Goal: Task Accomplishment & Management: Complete application form

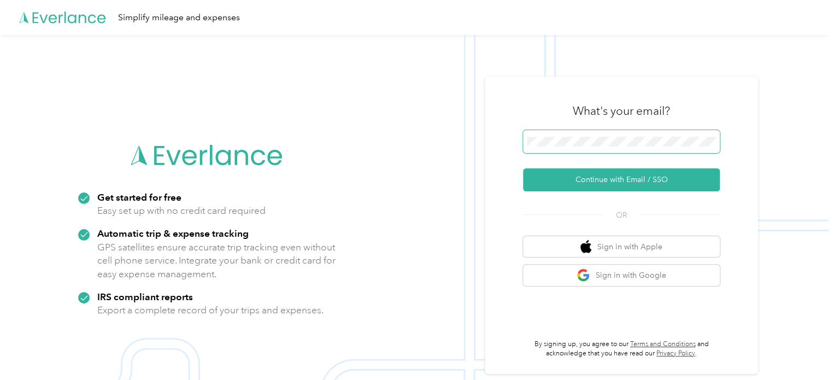
click at [616, 130] on span at bounding box center [621, 141] width 197 height 23
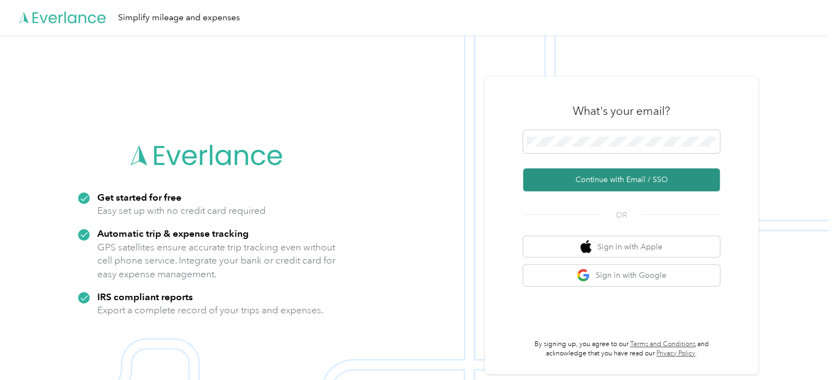
click at [645, 178] on button "Continue with Email / SSO" at bounding box center [621, 179] width 197 height 23
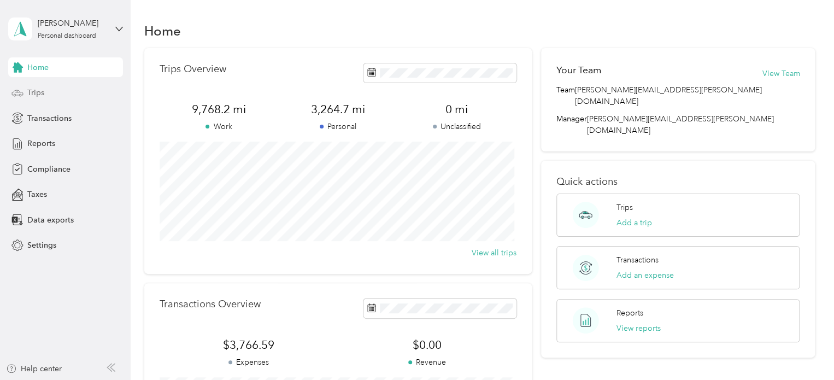
click at [40, 95] on span "Trips" at bounding box center [35, 92] width 17 height 11
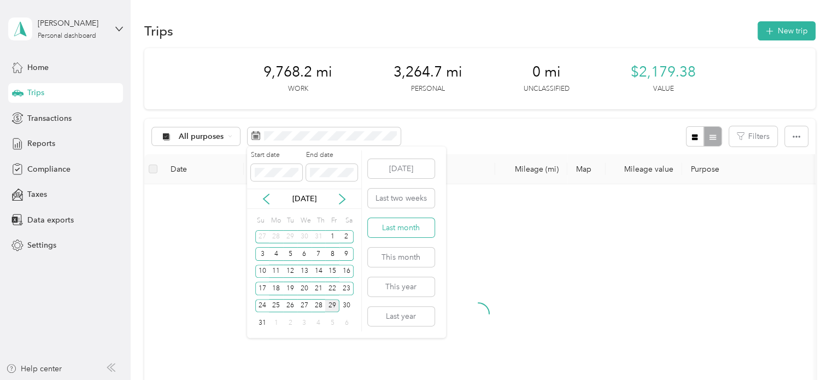
click at [404, 227] on button "Last month" at bounding box center [401, 227] width 67 height 19
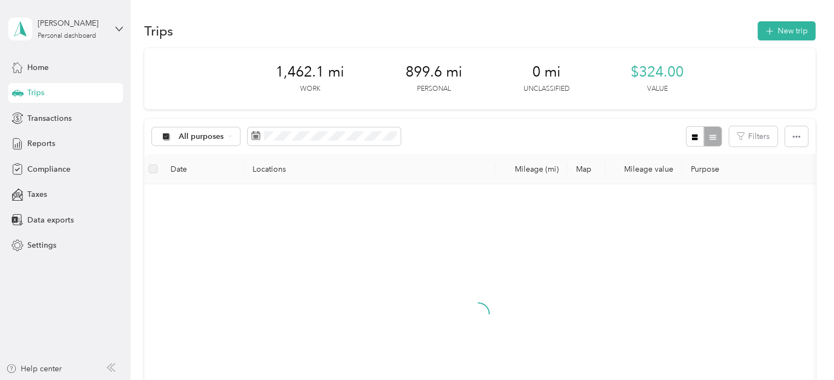
click at [323, 67] on span "1,462.1 mi" at bounding box center [309, 71] width 69 height 17
click at [304, 74] on span "1,462.1 mi" at bounding box center [309, 71] width 69 height 17
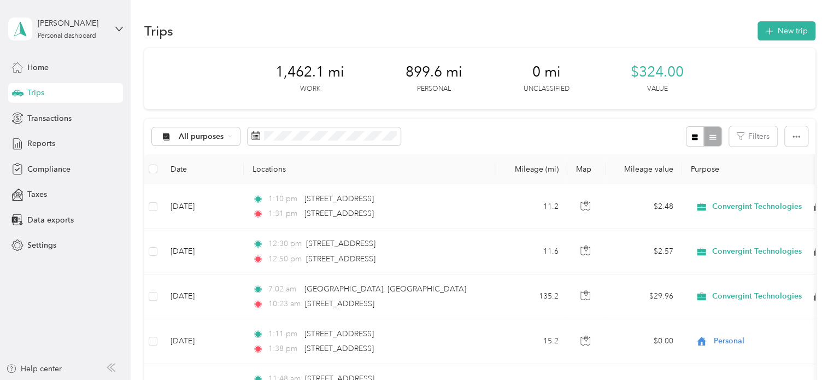
click at [322, 74] on span "1,462.1 mi" at bounding box center [309, 71] width 69 height 17
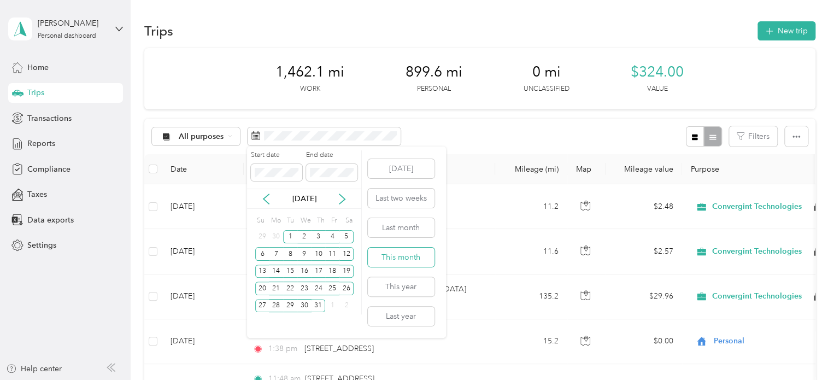
click at [404, 259] on button "This month" at bounding box center [401, 256] width 67 height 19
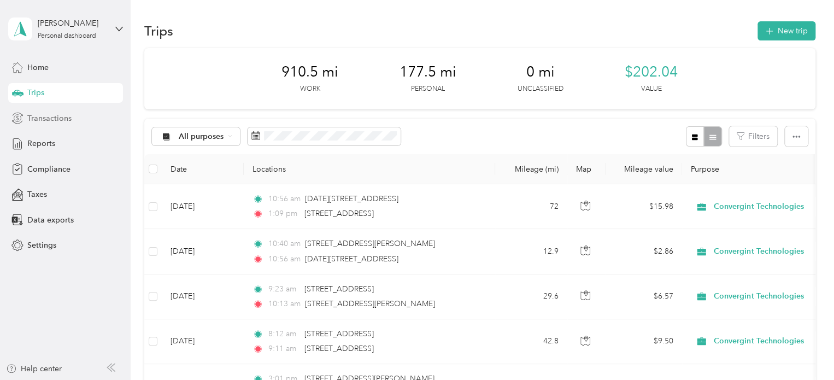
click at [60, 120] on span "Transactions" at bounding box center [49, 118] width 44 height 11
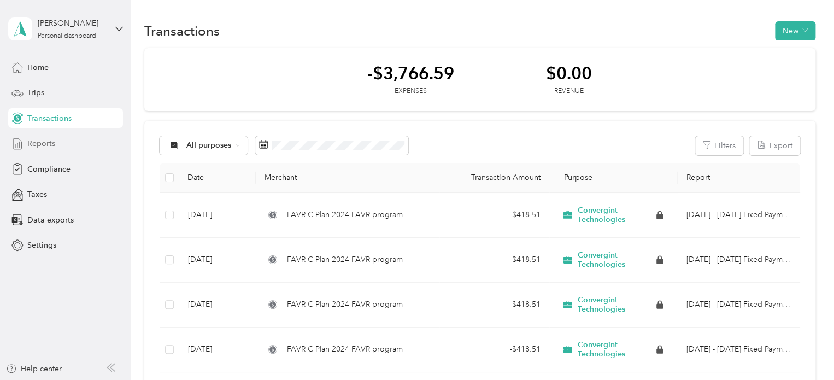
click at [34, 146] on span "Reports" at bounding box center [41, 143] width 28 height 11
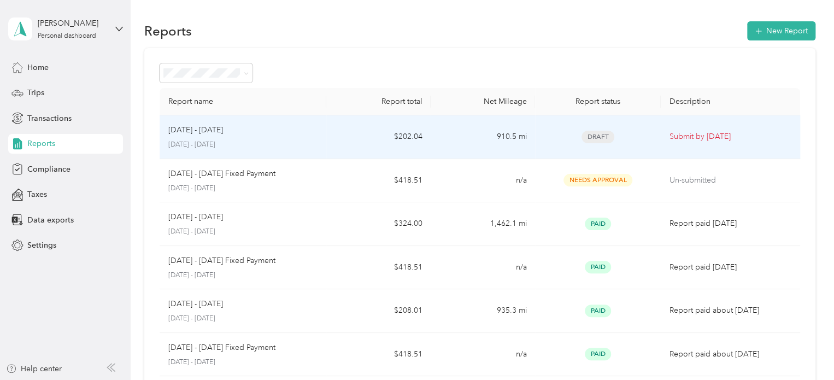
click at [451, 137] on td "910.5 mi" at bounding box center [482, 137] width 104 height 44
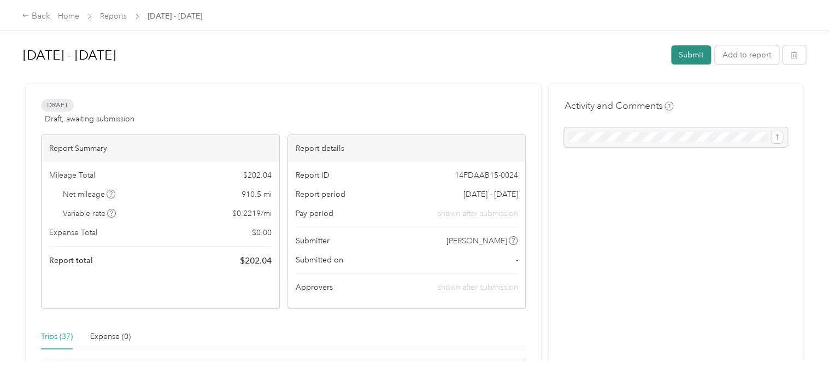
click at [688, 60] on button "Submit" at bounding box center [691, 54] width 40 height 19
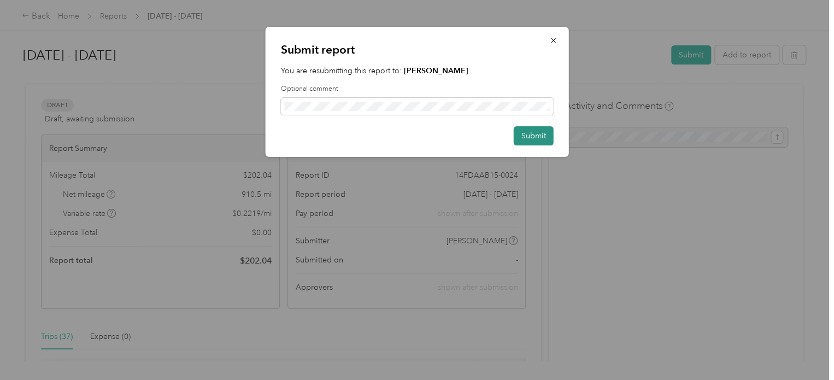
click at [533, 137] on button "Submit" at bounding box center [534, 135] width 40 height 19
